Goal: Task Accomplishment & Management: Use online tool/utility

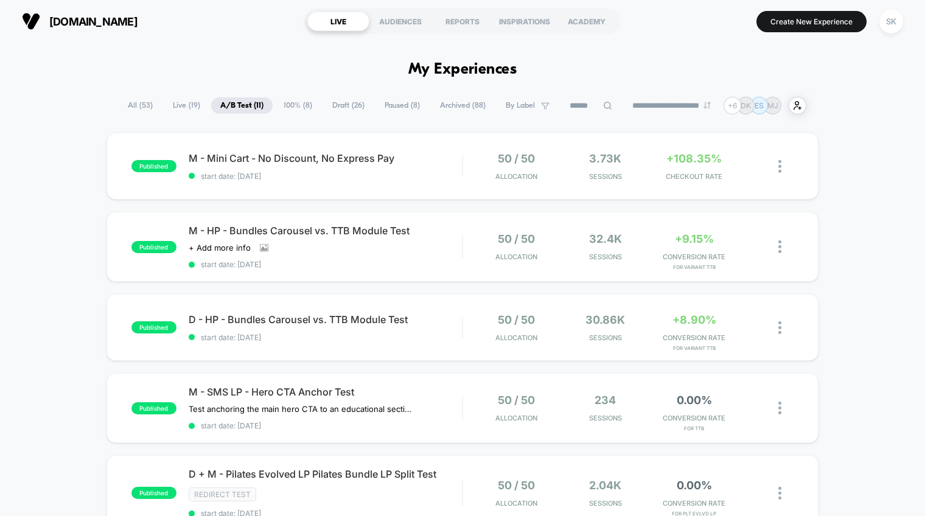
click at [340, 106] on span "Draft ( 26 )" at bounding box center [348, 105] width 51 height 16
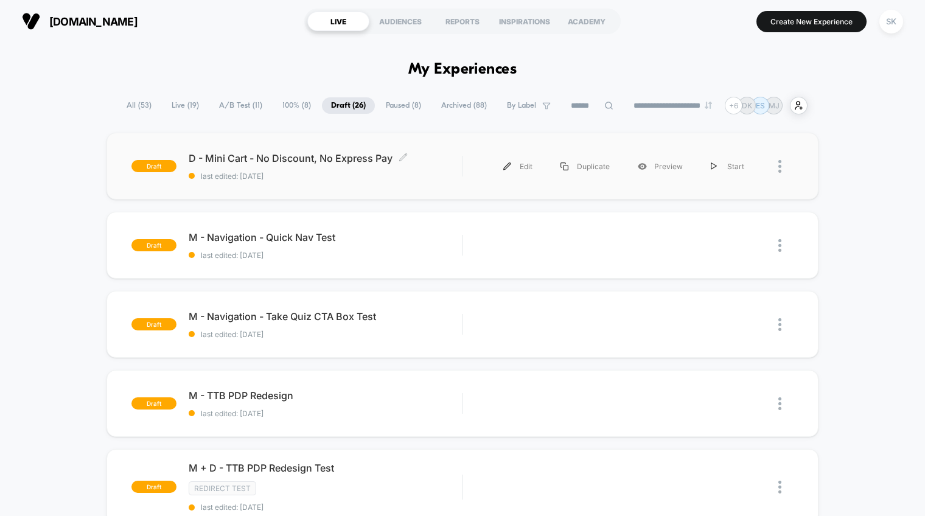
click at [433, 178] on span "last edited: [DATE]" at bounding box center [325, 176] width 273 height 9
